Goal: Find specific page/section: Find specific page/section

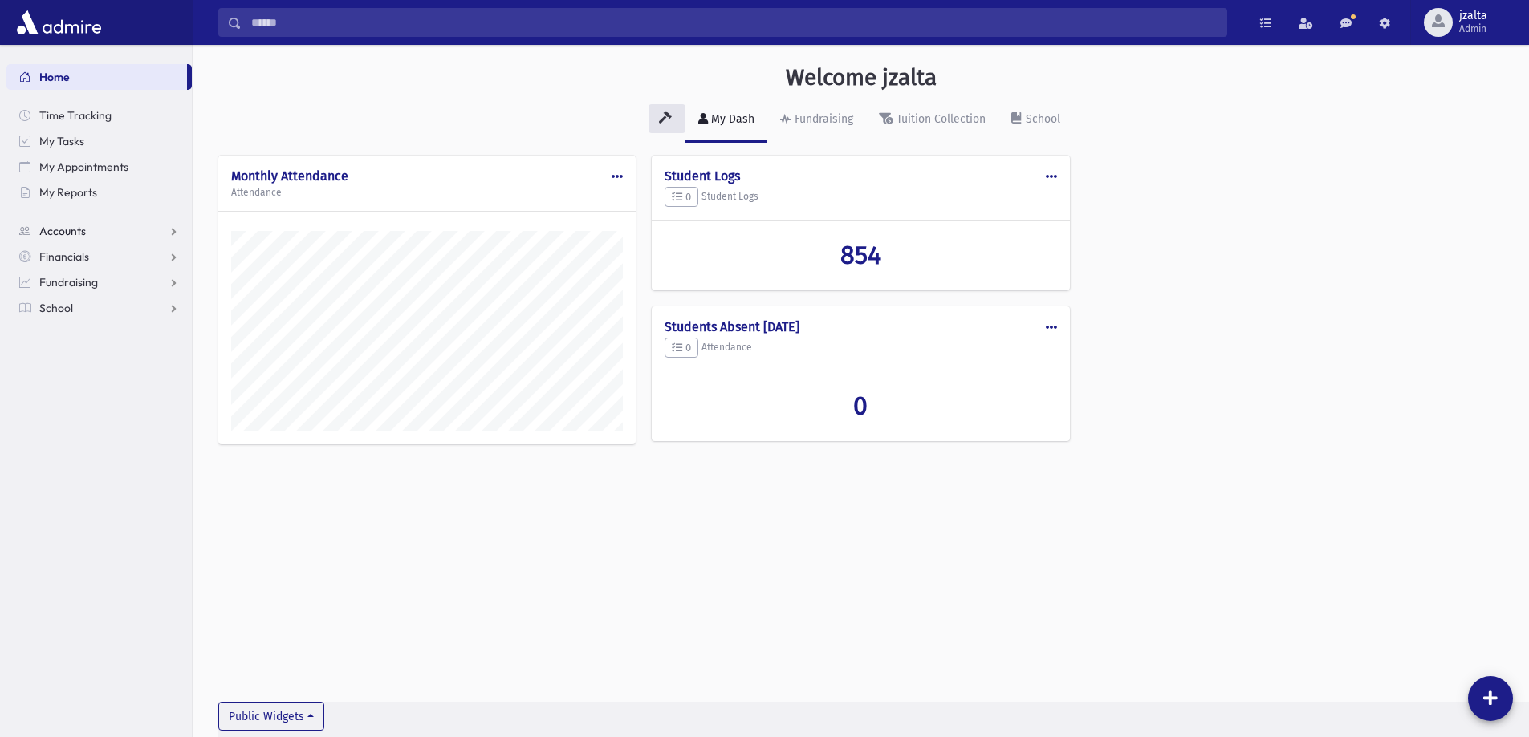
scroll to position [729, 1336]
click at [112, 315] on link "School" at bounding box center [98, 308] width 185 height 26
click at [74, 335] on span "Students" at bounding box center [70, 334] width 44 height 14
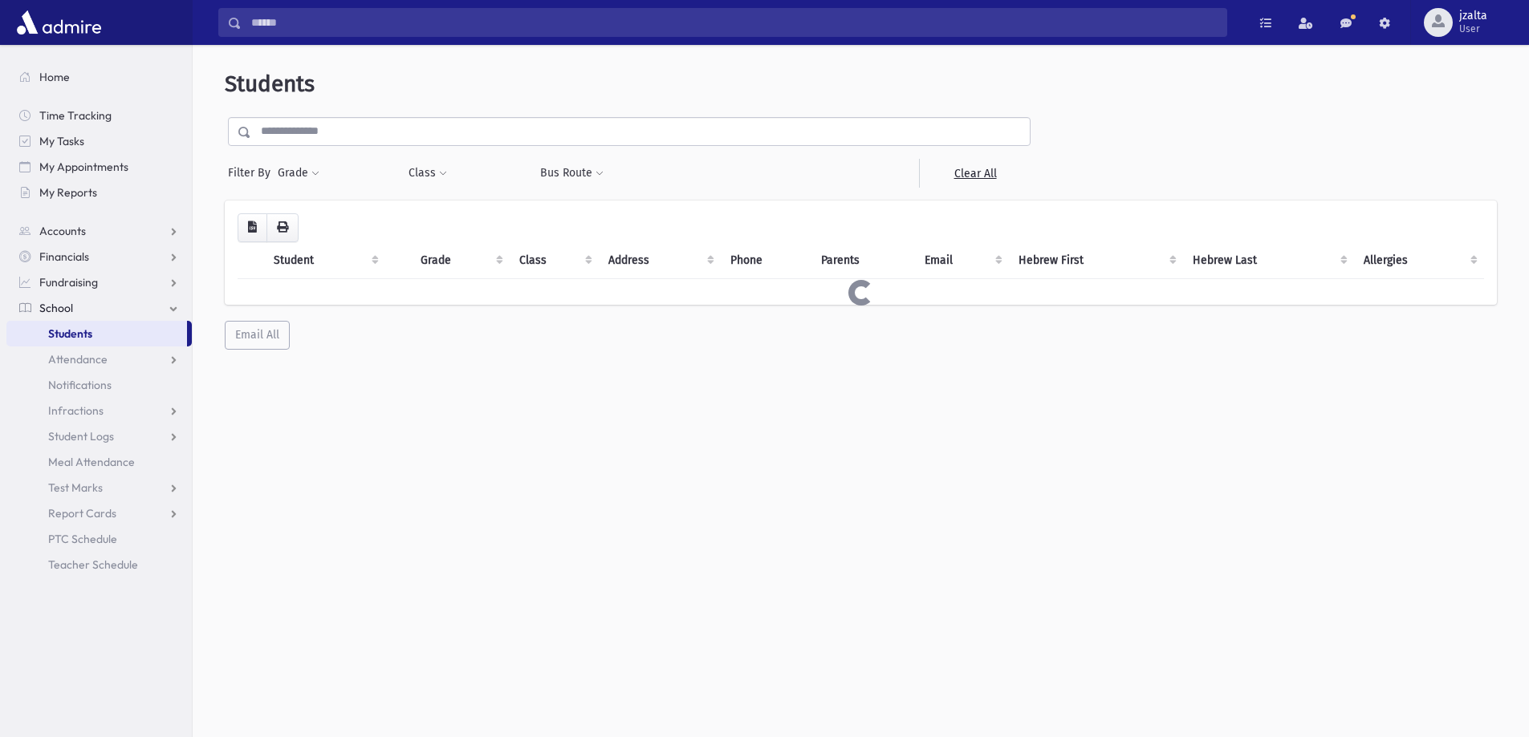
select select
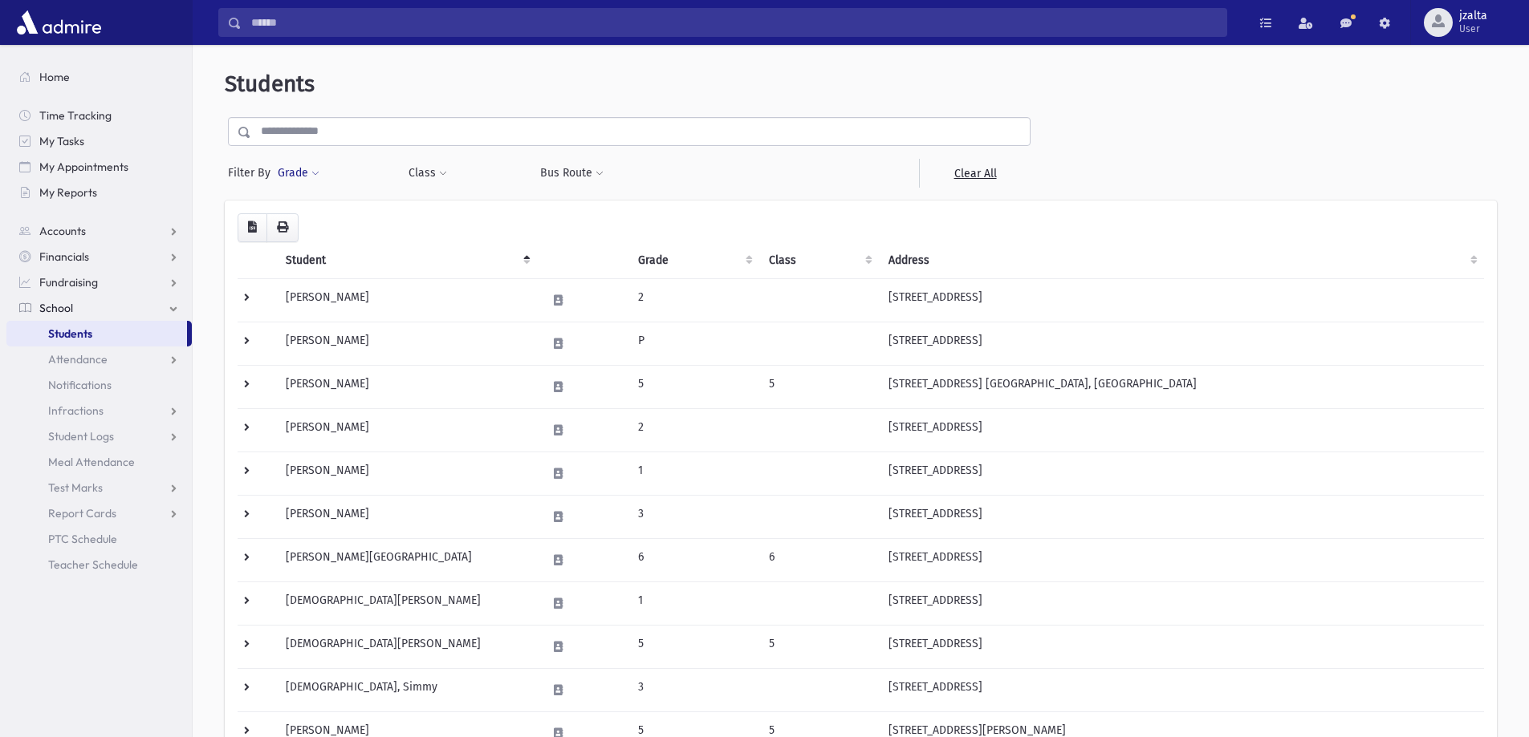
click at [306, 181] on button "Grade" at bounding box center [298, 173] width 43 height 29
click at [338, 235] on div "* * * * * * * * *" at bounding box center [373, 219] width 193 height 35
click at [336, 229] on ul at bounding box center [370, 218] width 167 height 24
type input "*"
select select "*"
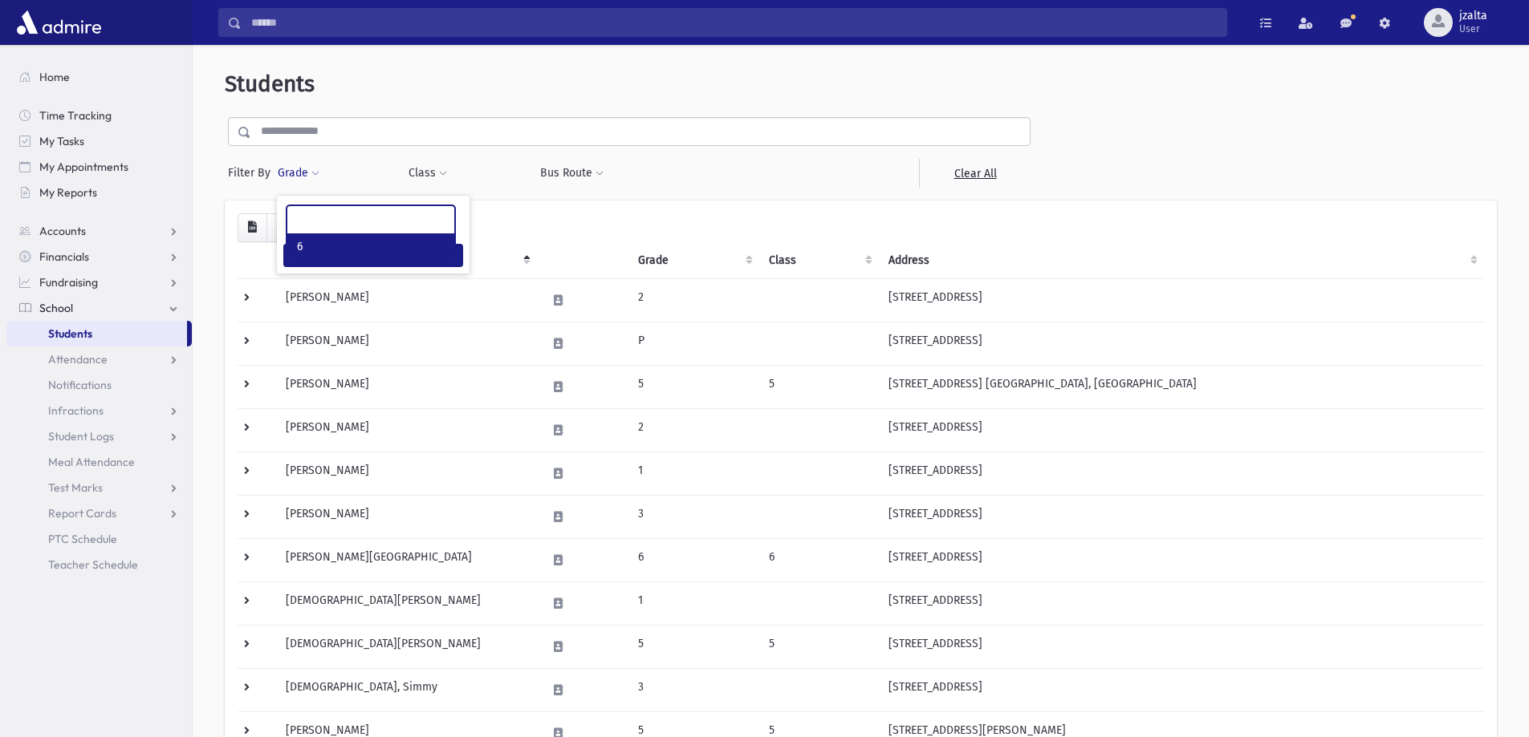
scroll to position [87, 0]
click at [381, 258] on button "Filter" at bounding box center [373, 255] width 180 height 23
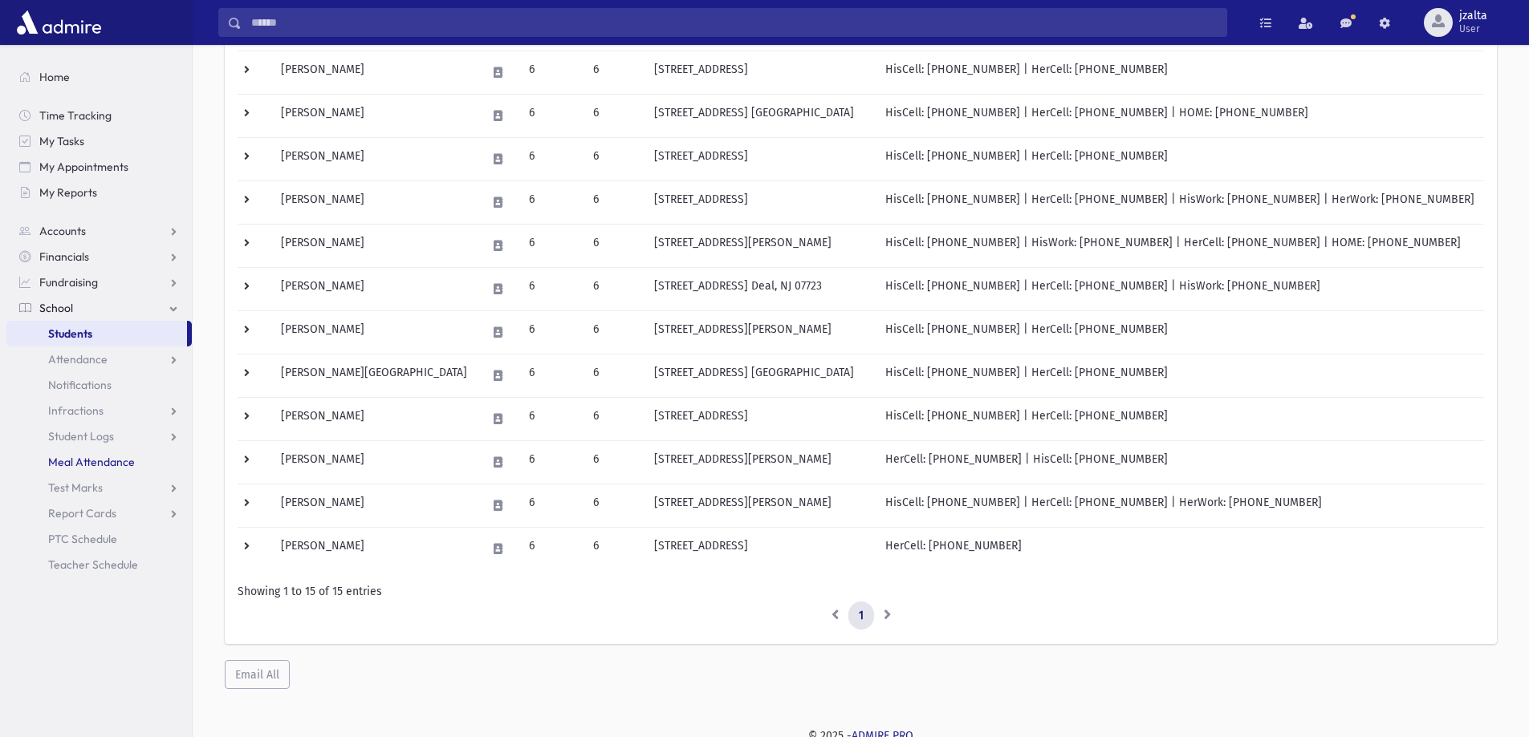
scroll to position [365, 0]
